Goal: Task Accomplishment & Management: Manage account settings

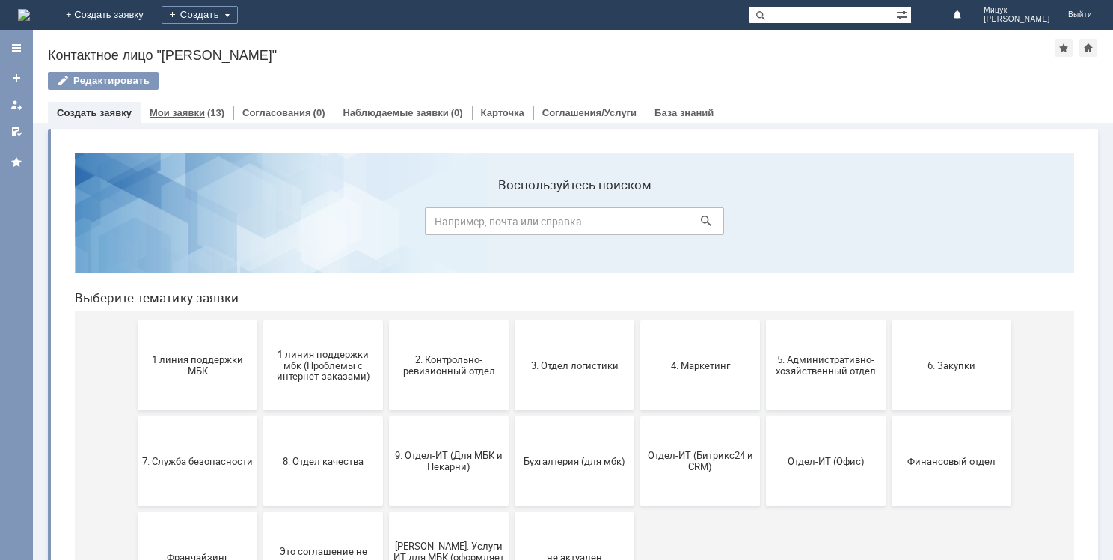
click at [180, 109] on link "Мои заявки" at bounding box center [177, 112] width 55 height 11
